Goal: Task Accomplishment & Management: Complete application form

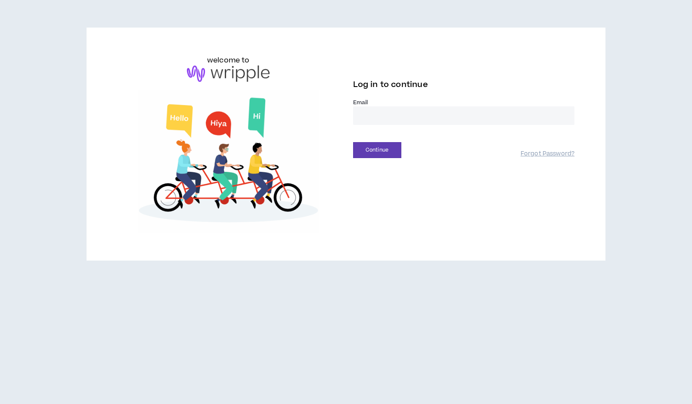
click at [381, 118] on input "email" at bounding box center [464, 115] width 222 height 19
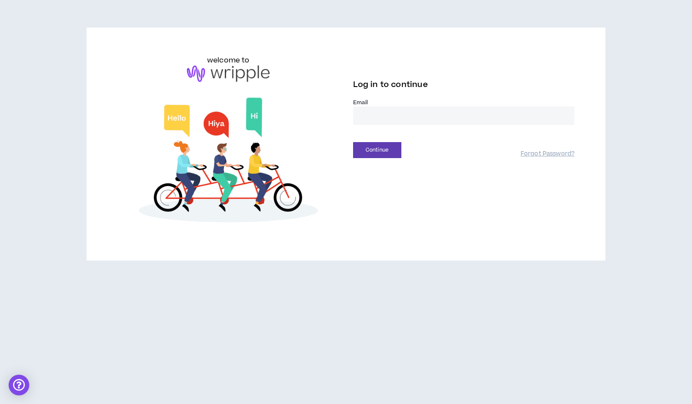
type input "**********"
click at [387, 150] on button "Continue" at bounding box center [377, 150] width 48 height 16
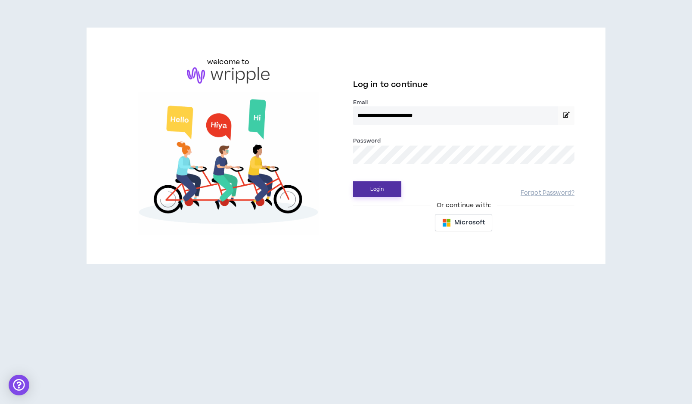
click at [382, 183] on button "Login" at bounding box center [377, 189] width 48 height 16
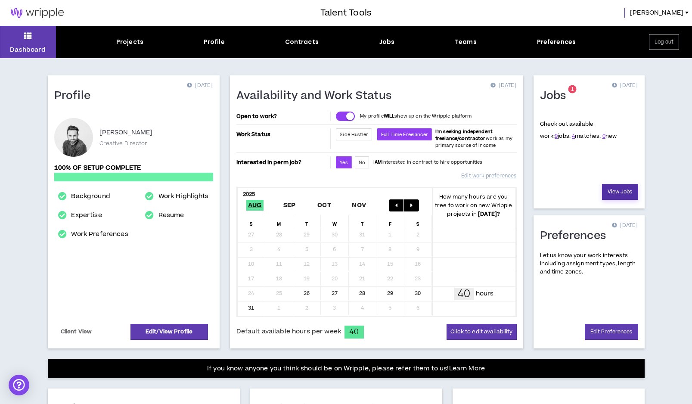
click at [609, 195] on link "View Jobs" at bounding box center [620, 192] width 36 height 16
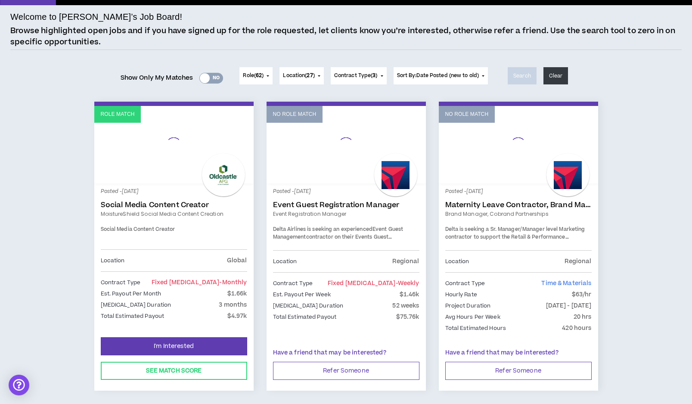
scroll to position [56, 0]
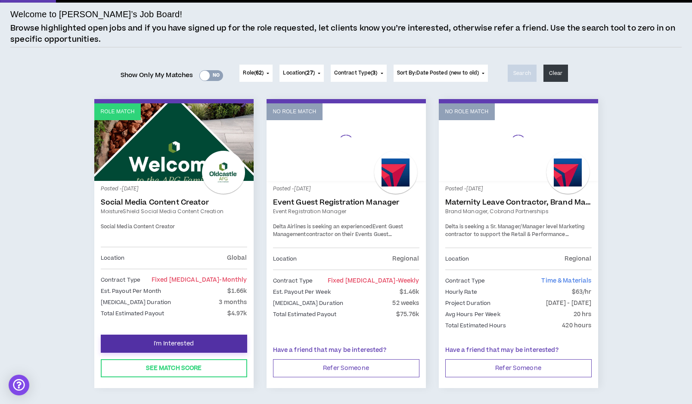
click at [167, 343] on span "I'm Interested" at bounding box center [174, 344] width 40 height 8
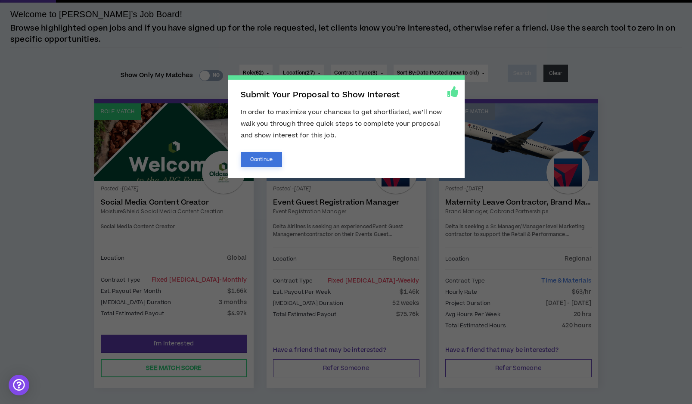
click at [263, 160] on button "Continue" at bounding box center [262, 159] width 42 height 15
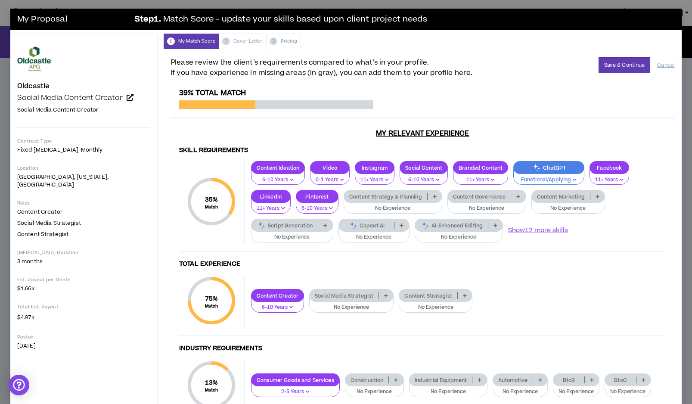
scroll to position [3, 0]
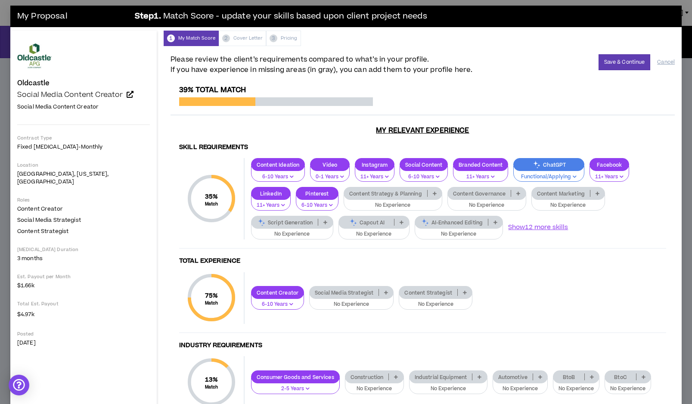
click at [428, 196] on p at bounding box center [435, 193] width 14 height 7
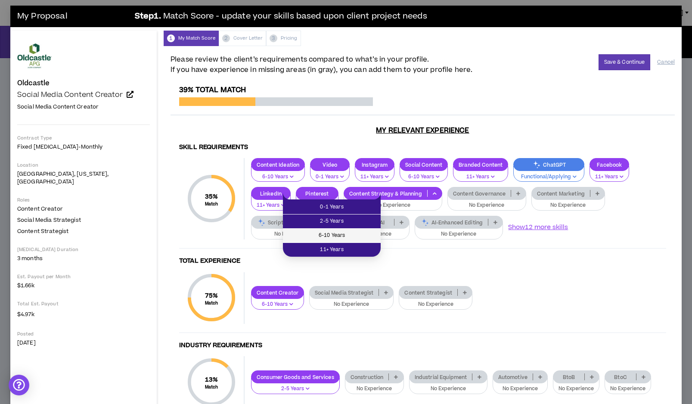
click at [360, 233] on span "6-10 Years" at bounding box center [331, 235] width 87 height 9
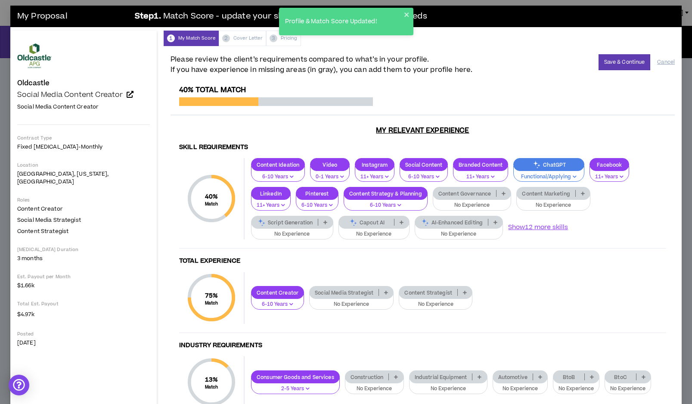
click at [576, 193] on p at bounding box center [583, 193] width 14 height 7
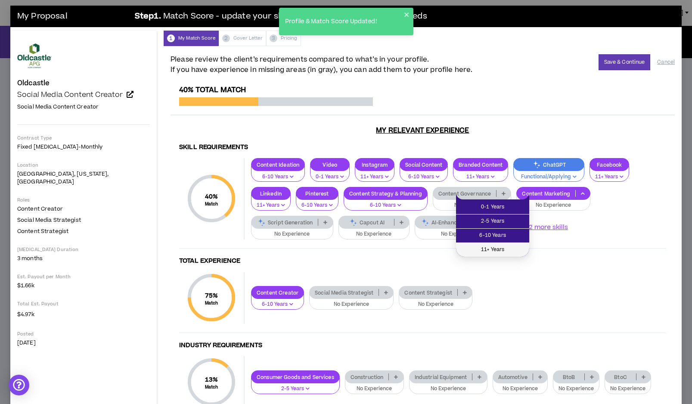
click at [496, 249] on span "11+ Years" at bounding box center [492, 249] width 63 height 9
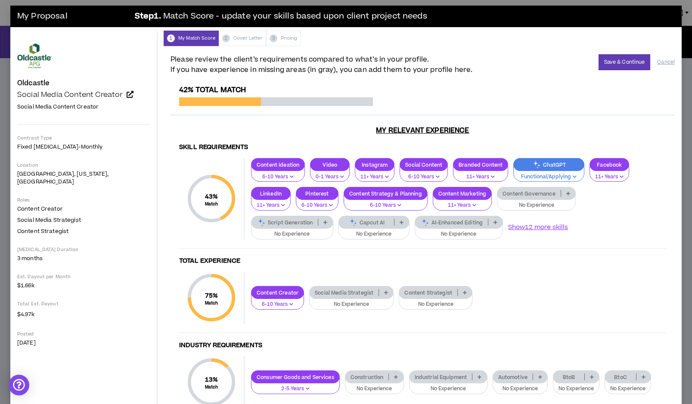
click at [332, 219] on p at bounding box center [325, 222] width 14 height 7
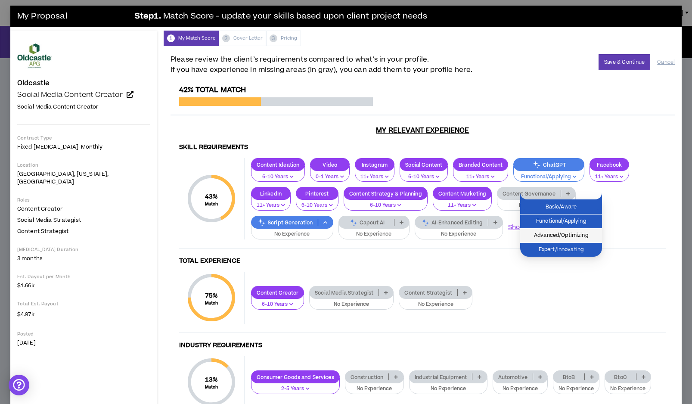
click at [574, 235] on span "Advanced/Optimizing" at bounding box center [560, 235] width 71 height 9
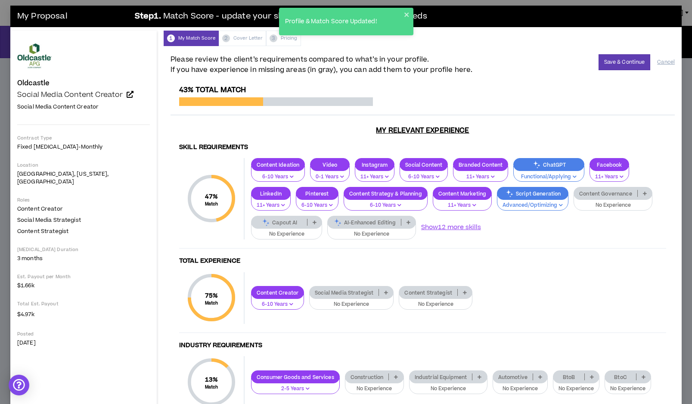
click at [406, 222] on icon at bounding box center [408, 222] width 4 height 4
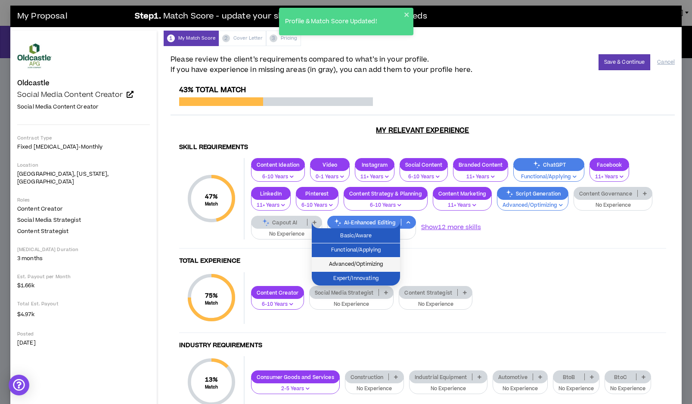
click at [368, 260] on span "Advanced/Optimizing" at bounding box center [356, 264] width 78 height 9
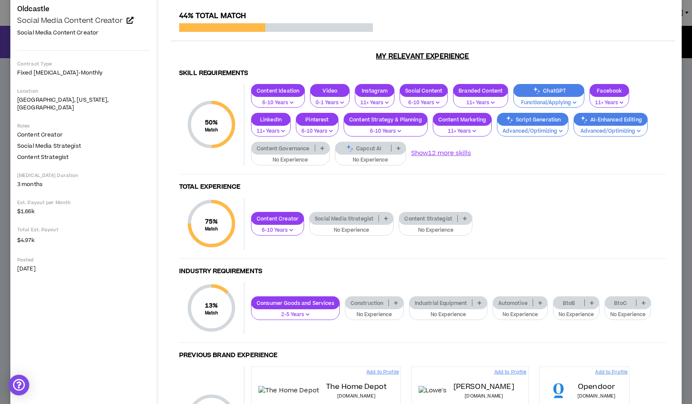
scroll to position [78, 0]
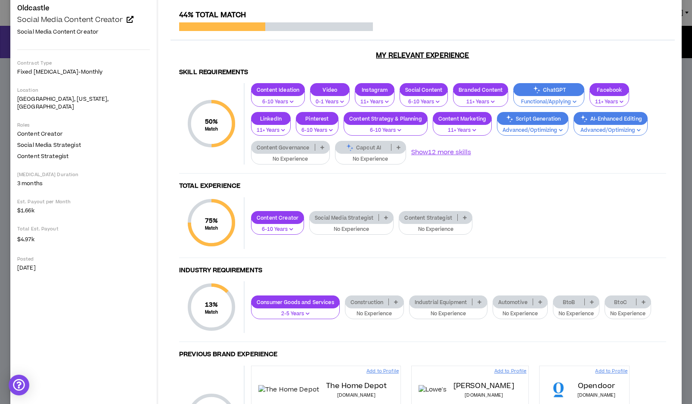
click at [379, 218] on p at bounding box center [386, 217] width 14 height 7
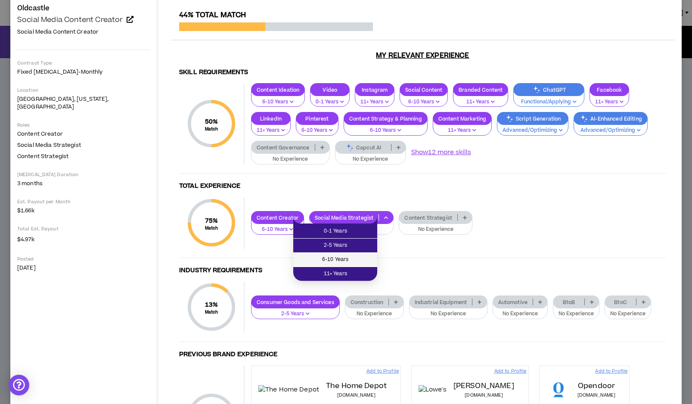
click at [350, 264] on span "6-10 Years" at bounding box center [335, 259] width 74 height 9
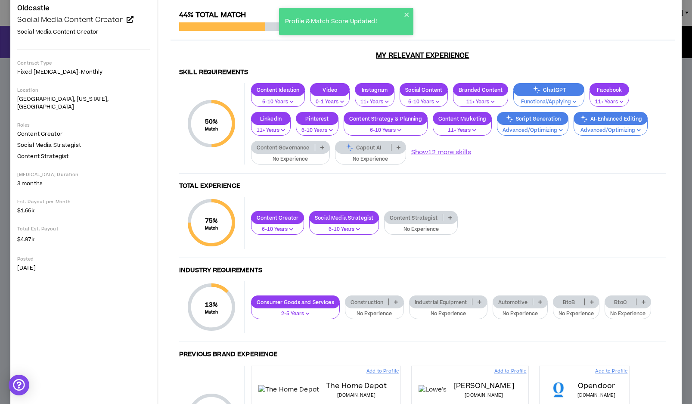
click at [448, 218] on icon at bounding box center [450, 217] width 4 height 4
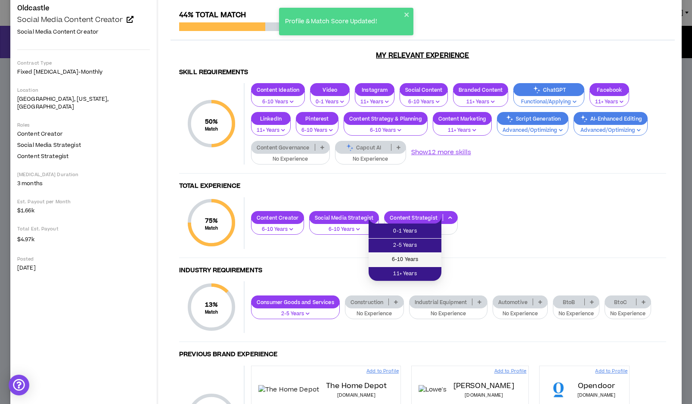
click at [421, 254] on li "6-10 Years" at bounding box center [405, 260] width 73 height 14
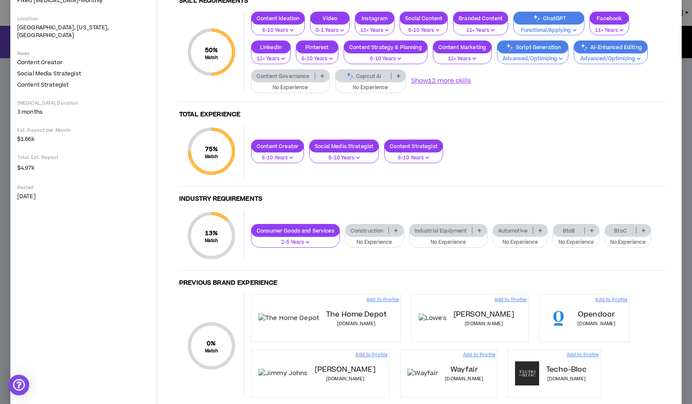
scroll to position [151, 0]
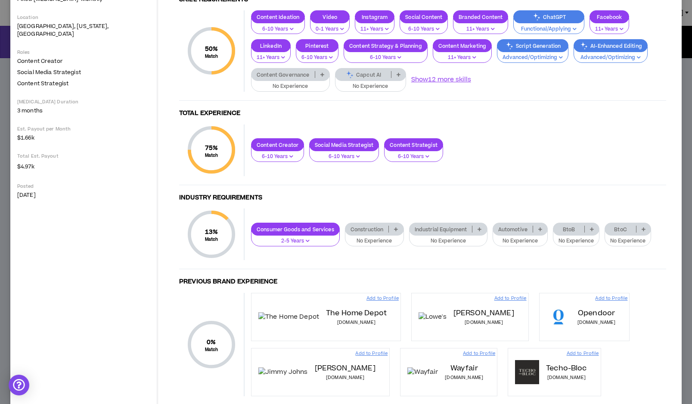
click at [585, 228] on p at bounding box center [592, 229] width 14 height 7
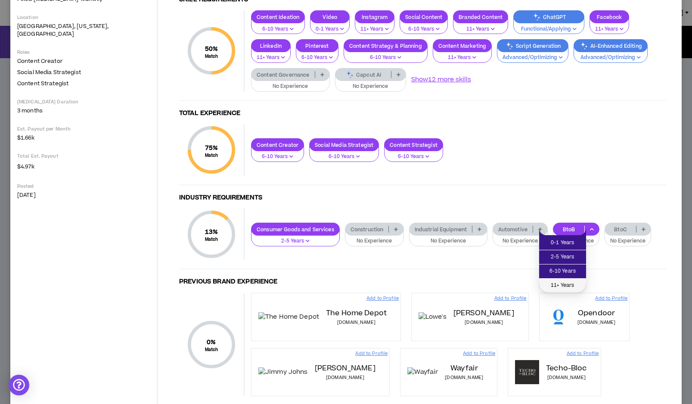
click at [564, 282] on span "11+ Years" at bounding box center [562, 285] width 37 height 9
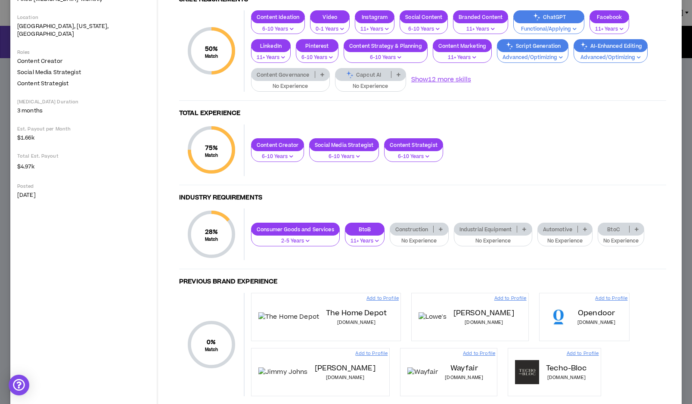
click at [635, 229] on icon at bounding box center [637, 229] width 4 height 4
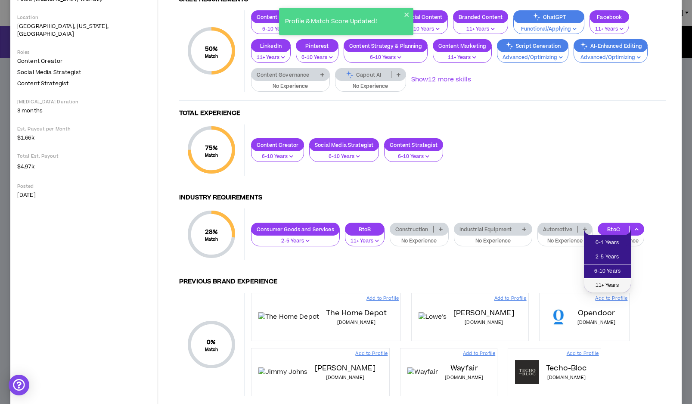
click at [606, 282] on span "11+ Years" at bounding box center [607, 285] width 37 height 9
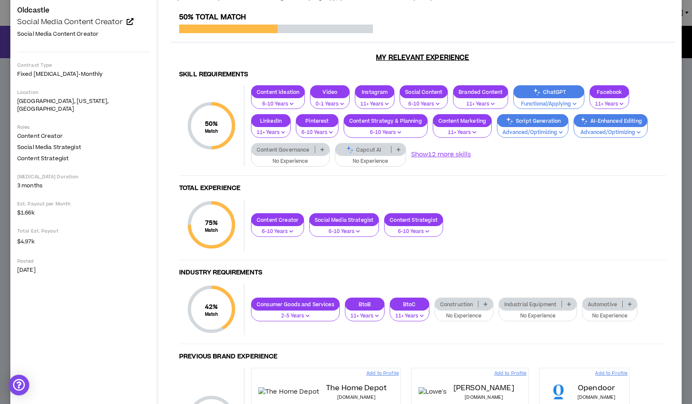
scroll to position [0, 0]
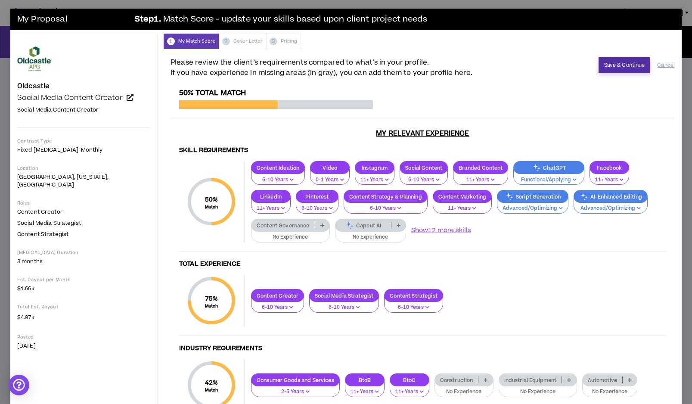
click at [615, 61] on button "Save & Continue" at bounding box center [625, 65] width 52 height 16
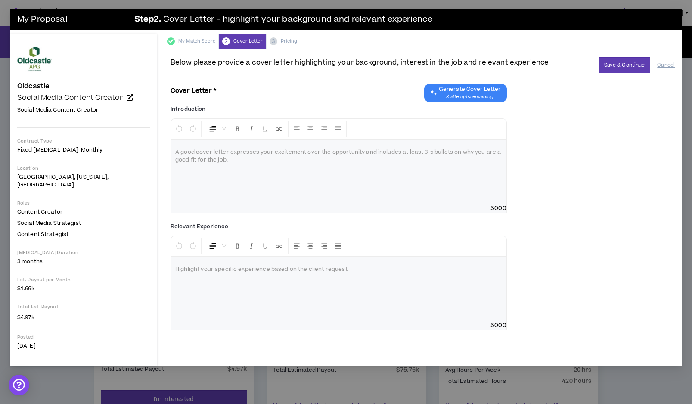
click at [220, 163] on div at bounding box center [338, 172] width 335 height 65
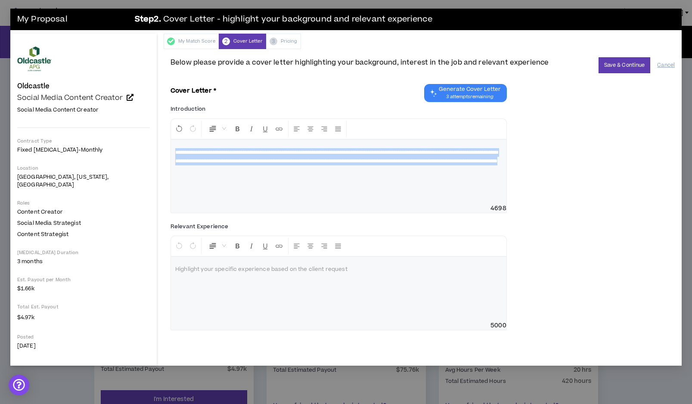
drag, startPoint x: 346, startPoint y: 170, endPoint x: 145, endPoint y: 154, distance: 201.8
click at [145, 154] on div "Oldcastle Social Media Content Creator Hide Details Social Media Content Creato…" at bounding box center [345, 200] width 671 height 332
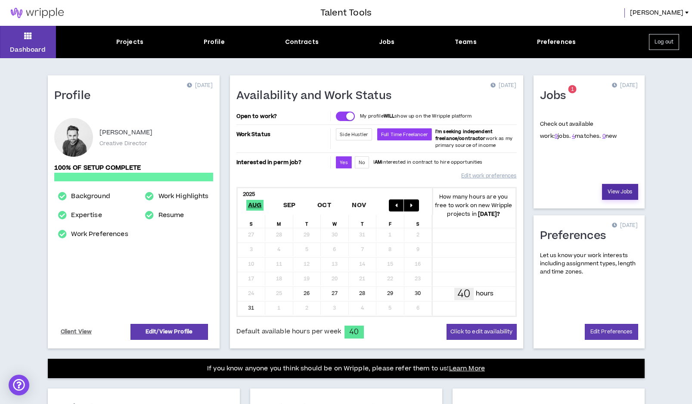
click at [616, 195] on link "View Jobs" at bounding box center [620, 192] width 36 height 16
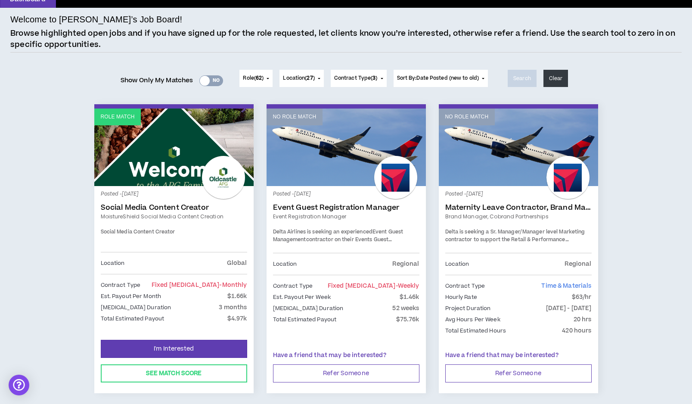
scroll to position [53, 0]
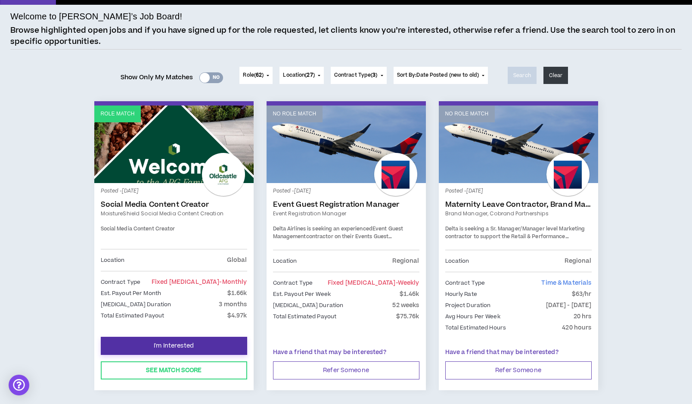
click at [178, 341] on button "I'm Interested" at bounding box center [174, 346] width 146 height 18
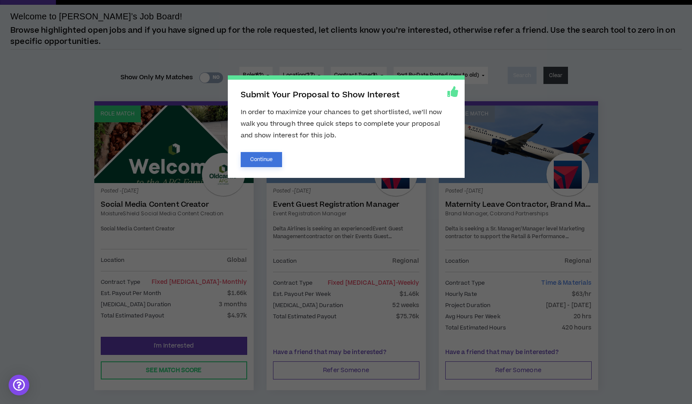
click at [253, 159] on button "Continue" at bounding box center [262, 159] width 42 height 15
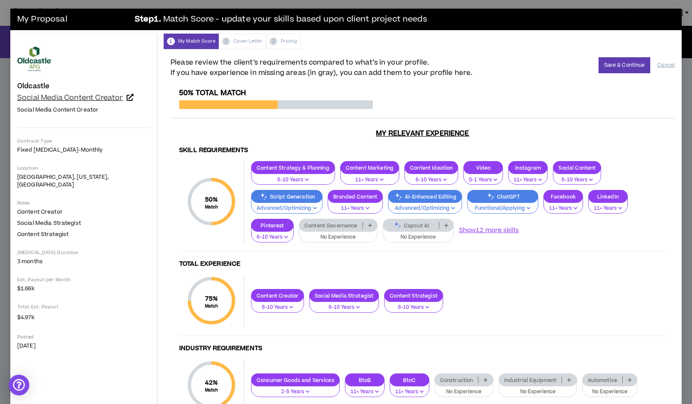
click at [128, 97] on icon at bounding box center [130, 97] width 7 height 7
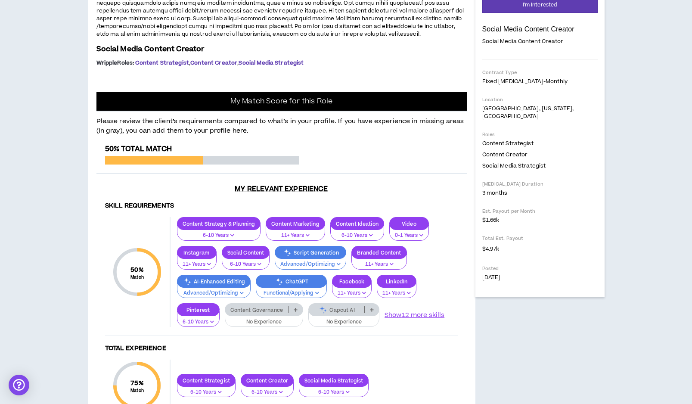
scroll to position [149, 0]
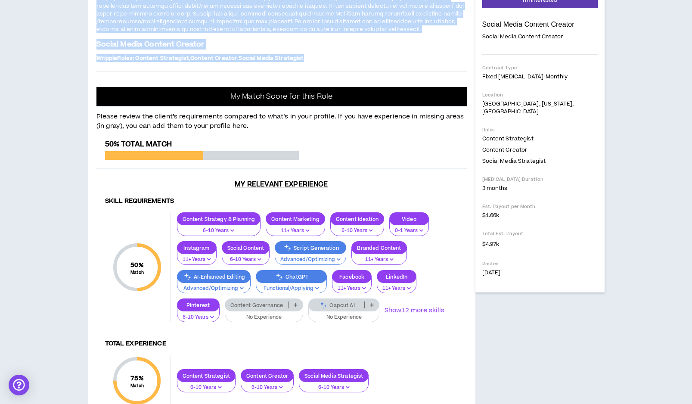
drag, startPoint x: 97, startPoint y: 159, endPoint x: 306, endPoint y: 274, distance: 238.2
click at [306, 64] on div "Project: MoistureShield Social Media Content Creation Social Media Content Crea…" at bounding box center [281, 6] width 370 height 116
copy div "Project: MoistureShield Social Media Content Creation MoistureShield, a leading…"
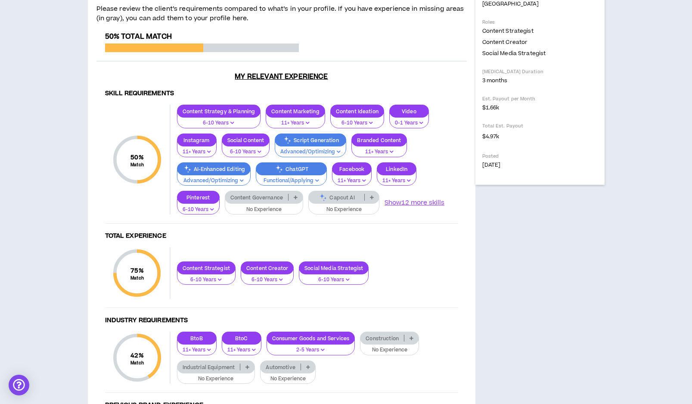
scroll to position [251, 0]
